Goal: Information Seeking & Learning: Learn about a topic

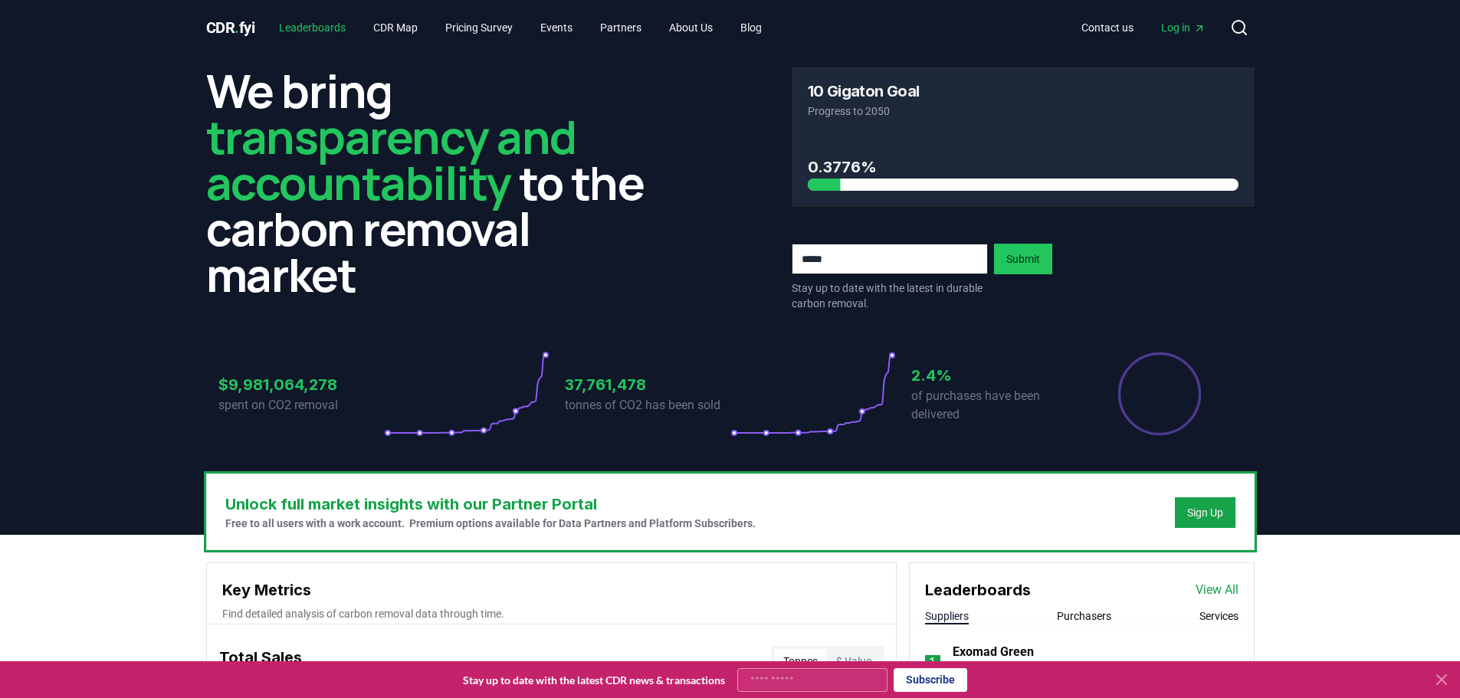
click at [330, 25] on link "Leaderboards" at bounding box center [312, 28] width 91 height 28
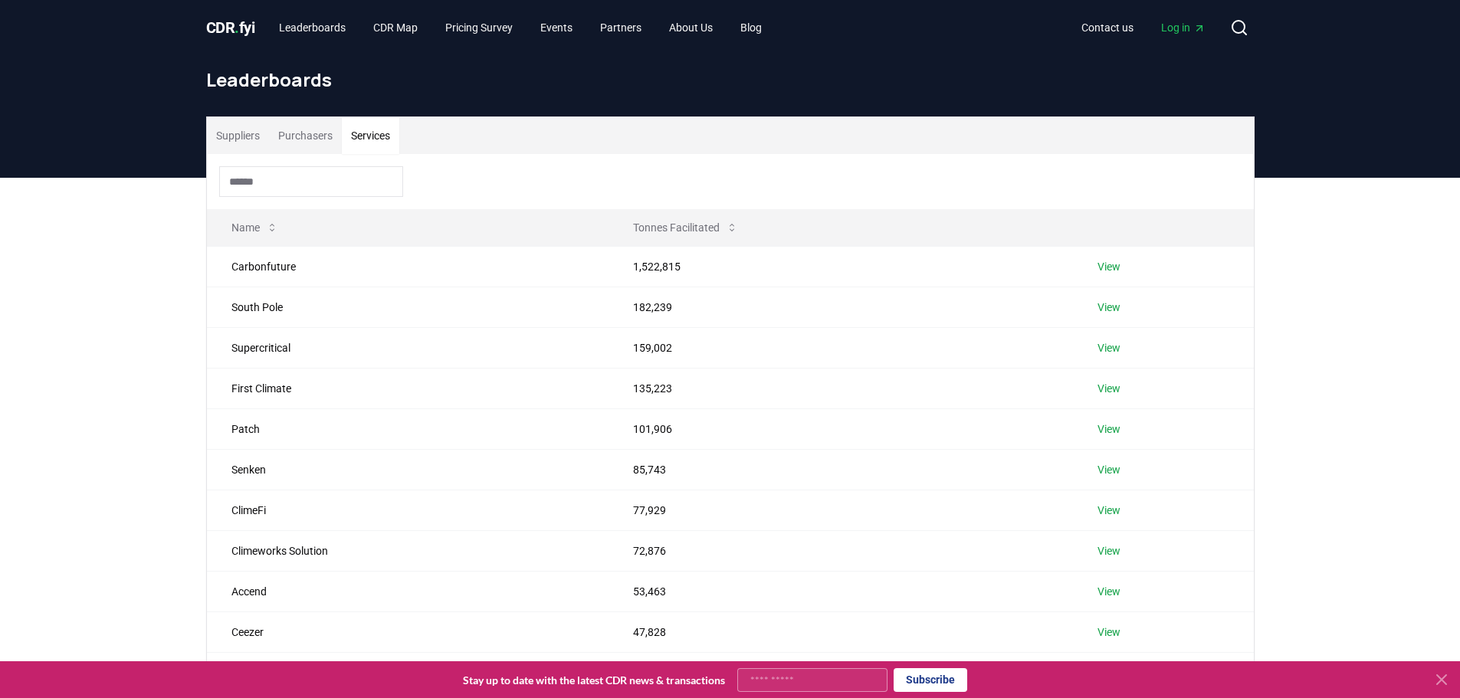
click at [392, 136] on button "Services" at bounding box center [370, 135] width 57 height 37
click at [1108, 267] on link "View" at bounding box center [1109, 266] width 23 height 15
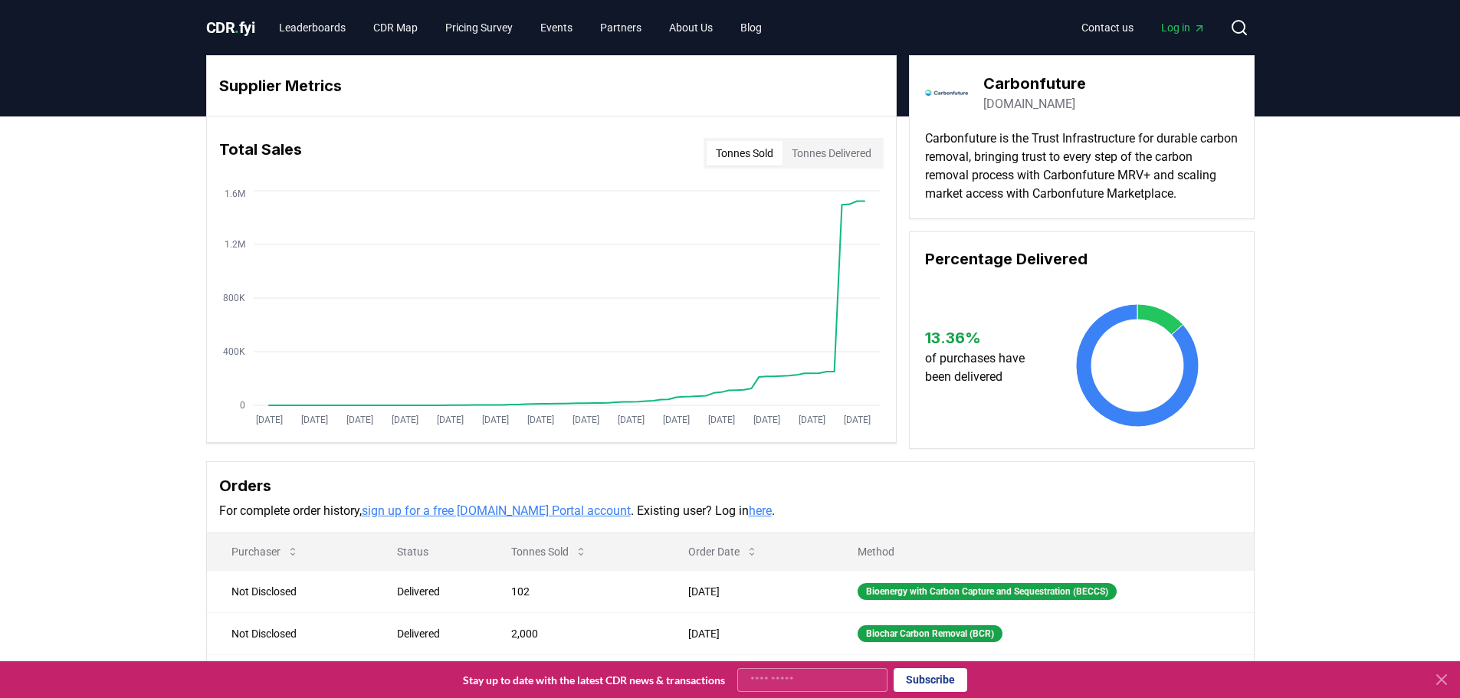
click at [846, 164] on button "Tonnes Delivered" at bounding box center [832, 153] width 98 height 25
click at [756, 153] on button "Tonnes Sold" at bounding box center [745, 153] width 76 height 25
click at [468, 514] on link "sign up for a free [DOMAIN_NAME] Portal account" at bounding box center [496, 511] width 269 height 15
